Goal: Complete application form

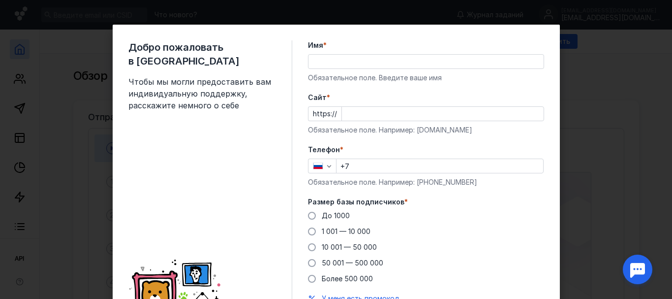
click at [358, 53] on div "Имя * Обязательное поле. Введите ваше имя" at bounding box center [426, 61] width 236 height 42
click at [365, 63] on input "Имя *" at bounding box center [426, 62] width 235 height 14
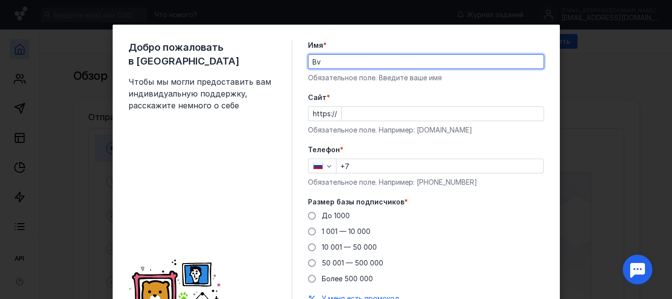
type input "B"
type input "Namn"
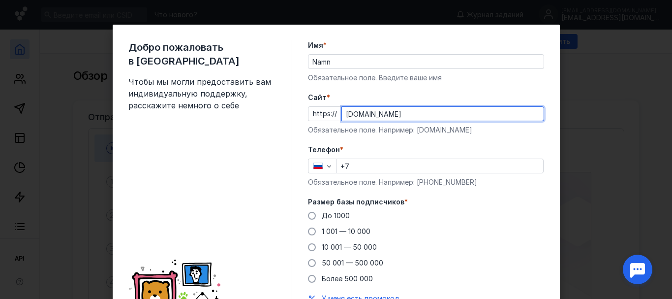
type input "[DOMAIN_NAME]"
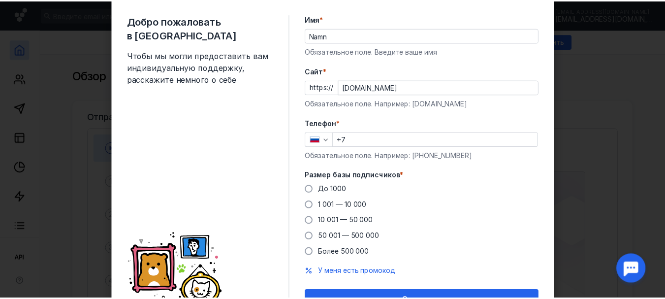
scroll to position [49, 0]
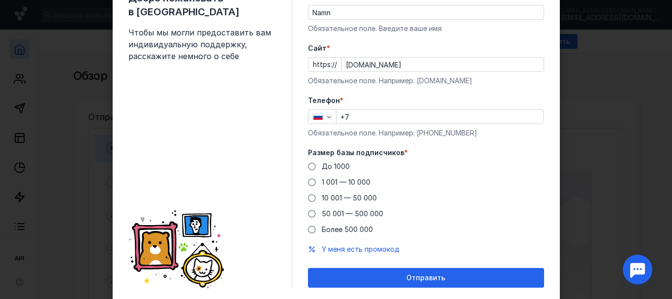
click at [378, 105] on div "Телефон * +7 Обязательное поле. Например: [PHONE_NUMBER]" at bounding box center [426, 116] width 236 height 42
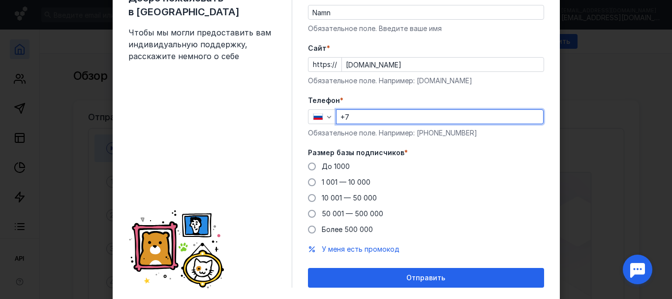
click at [376, 114] on input "+7" at bounding box center [440, 117] width 207 height 14
type input "[PHONE_NUMBER]"
click at [337, 161] on div "Размер базы подписчиков * До [DATE] 1 001 — 10 000 10 001 — 50 000 50 001 — 500…" at bounding box center [426, 191] width 236 height 87
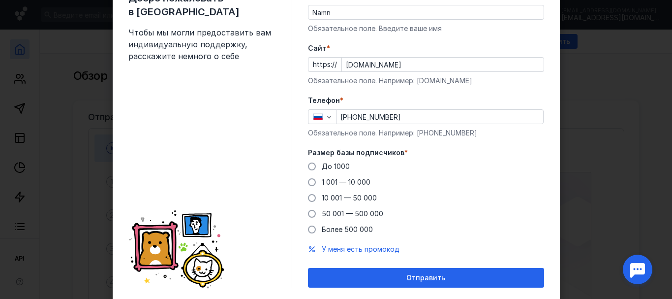
click at [328, 175] on div "До [DATE] 1 001 — 10 000 10 001 — 50 000 50 001 — 500 000 Более 500 000" at bounding box center [426, 197] width 236 height 73
click at [327, 167] on span "До 1000" at bounding box center [336, 166] width 28 height 8
click at [0, 0] on input "До 1000" at bounding box center [0, 0] width 0 height 0
click at [373, 267] on form "Имя * Namn Обязательное поле. Введите ваше имя [PERSON_NAME] * https:// [DOMAIN…" at bounding box center [426, 139] width 236 height 296
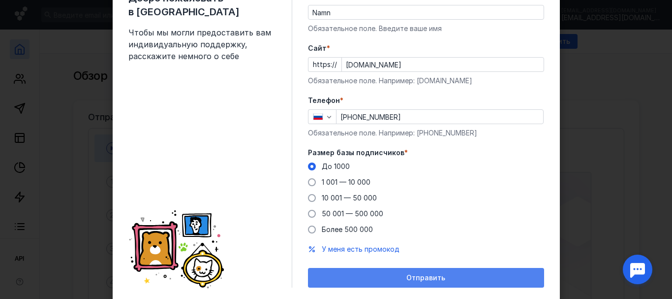
click at [387, 274] on div "Отправить" at bounding box center [426, 278] width 226 height 8
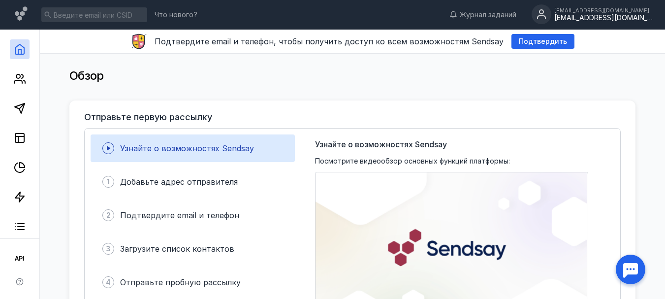
click at [594, 16] on div "[EMAIL_ADDRESS][DOMAIN_NAME]" at bounding box center [603, 18] width 98 height 8
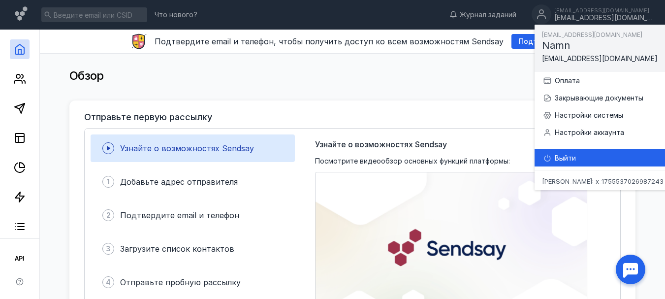
click at [588, 158] on div "Выйти" at bounding box center [614, 158] width 119 height 10
